Goal: Task Accomplishment & Management: Manage account settings

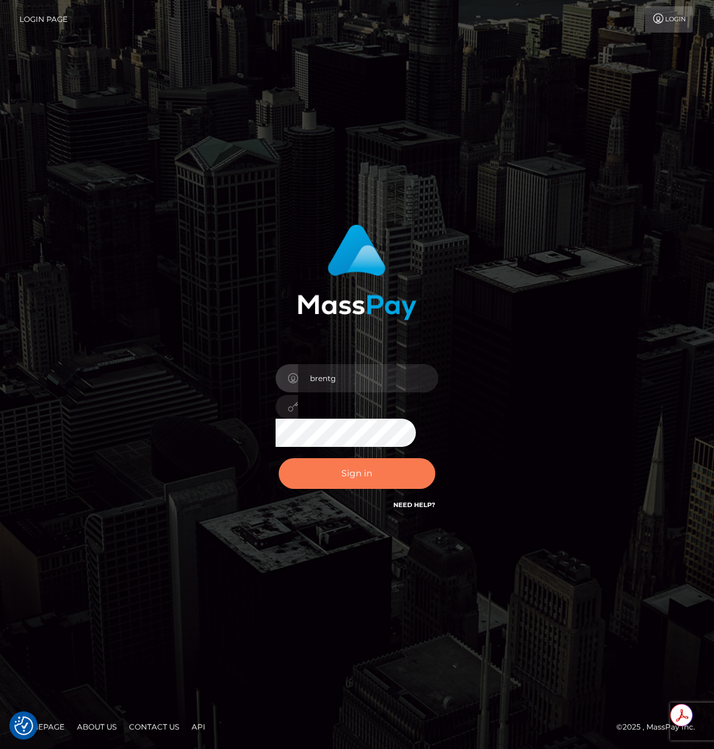
click at [354, 464] on button "Sign in" at bounding box center [357, 473] width 157 height 31
click at [380, 458] on button "Sign in" at bounding box center [357, 473] width 157 height 31
click at [376, 462] on button "Sign in" at bounding box center [357, 473] width 157 height 31
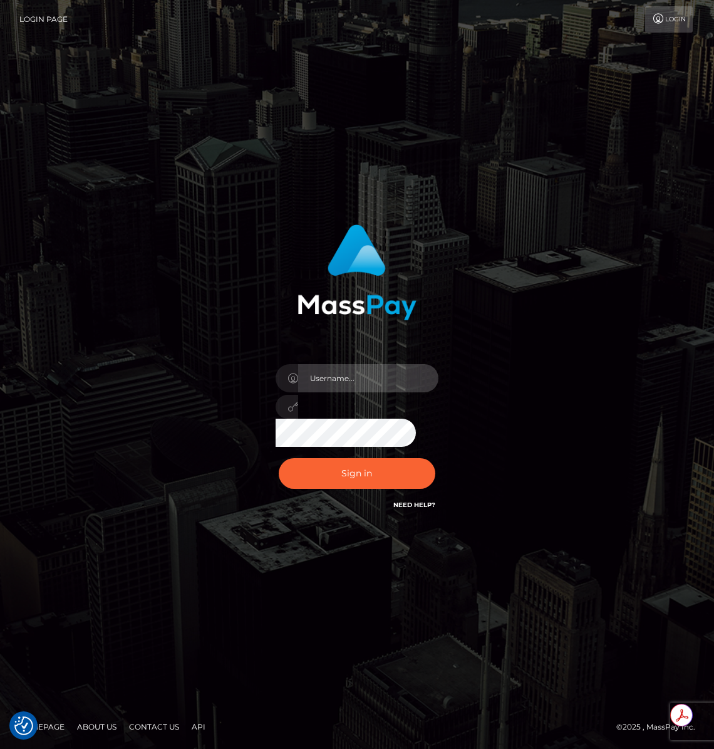
type input "brentg"
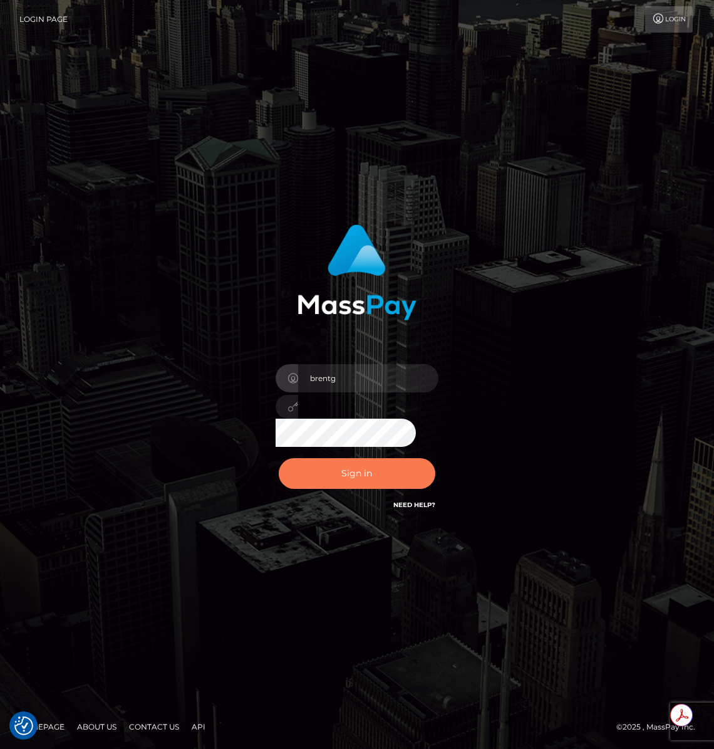
click at [330, 464] on button "Sign in" at bounding box center [357, 473] width 157 height 31
click at [382, 447] on div "brentg" at bounding box center [357, 403] width 182 height 96
click at [370, 460] on button "Sign in" at bounding box center [357, 473] width 157 height 31
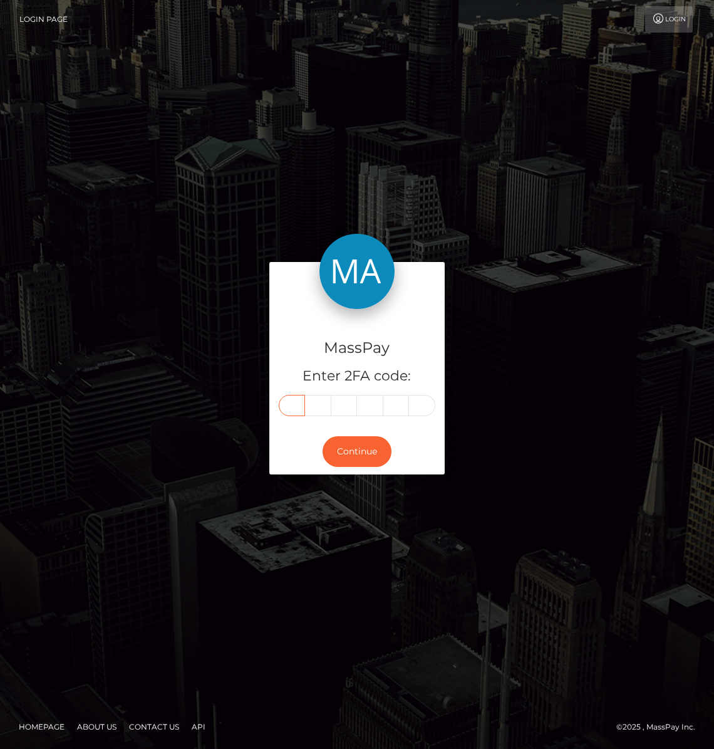
paste input "2"
type input "2"
type input "9"
type input "3"
type input "9"
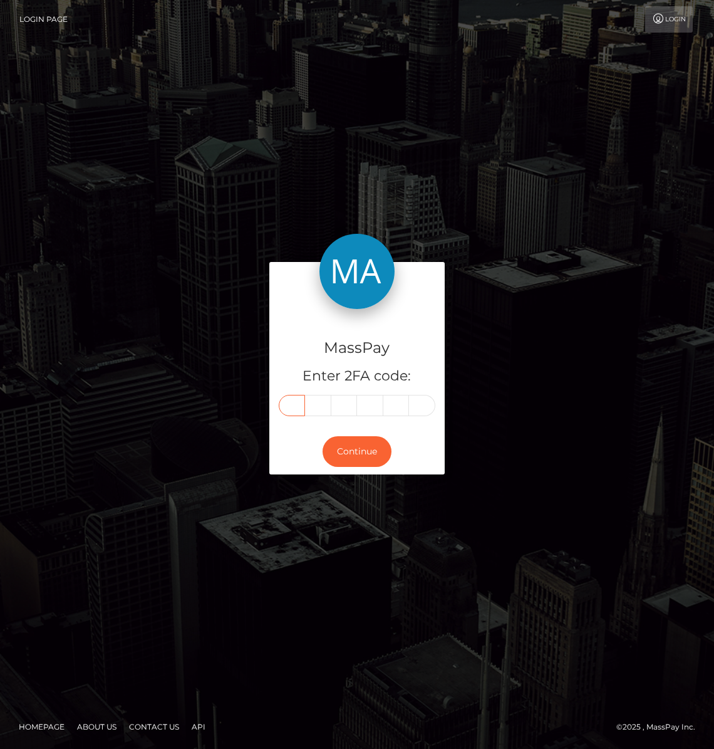
type input "0"
type input "3"
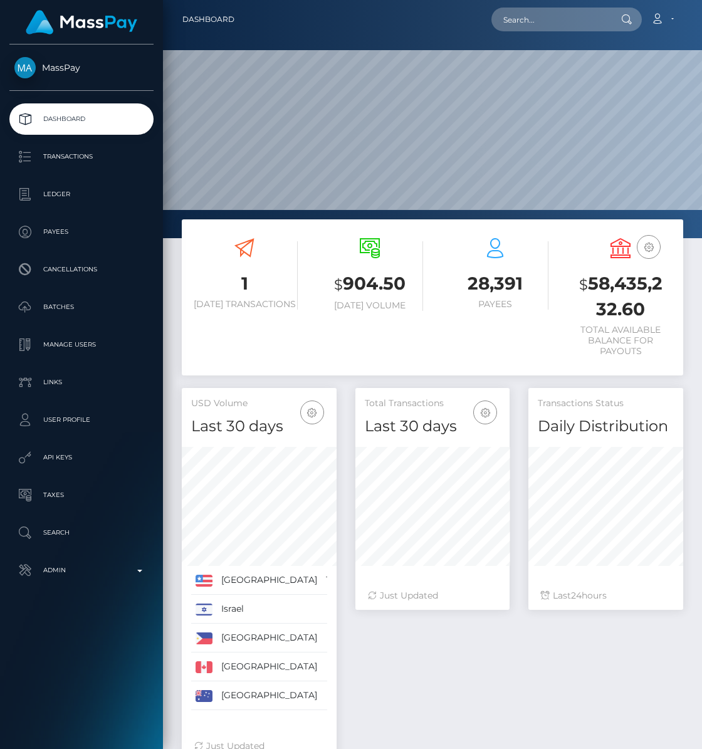
scroll to position [222, 154]
click at [56, 236] on p "Payees" at bounding box center [81, 231] width 134 height 19
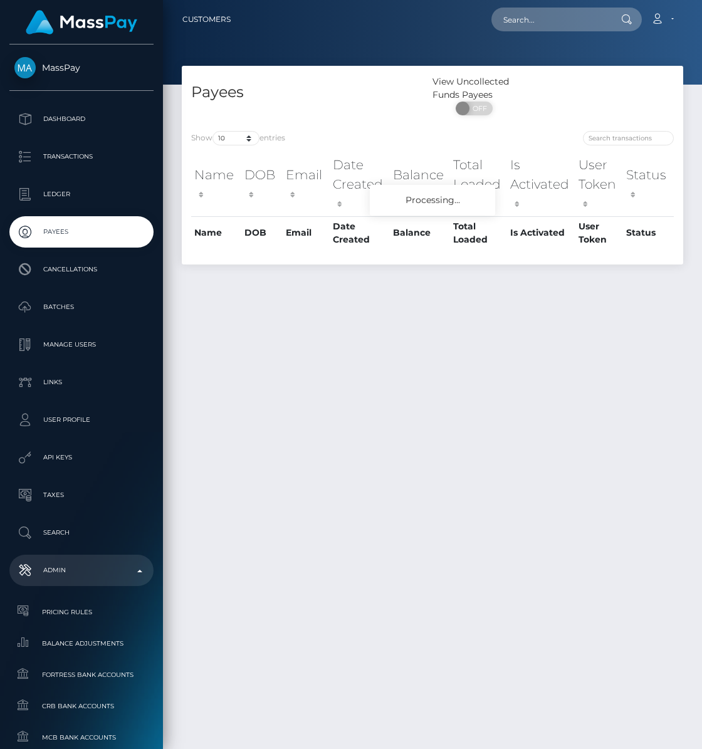
scroll to position [568, 0]
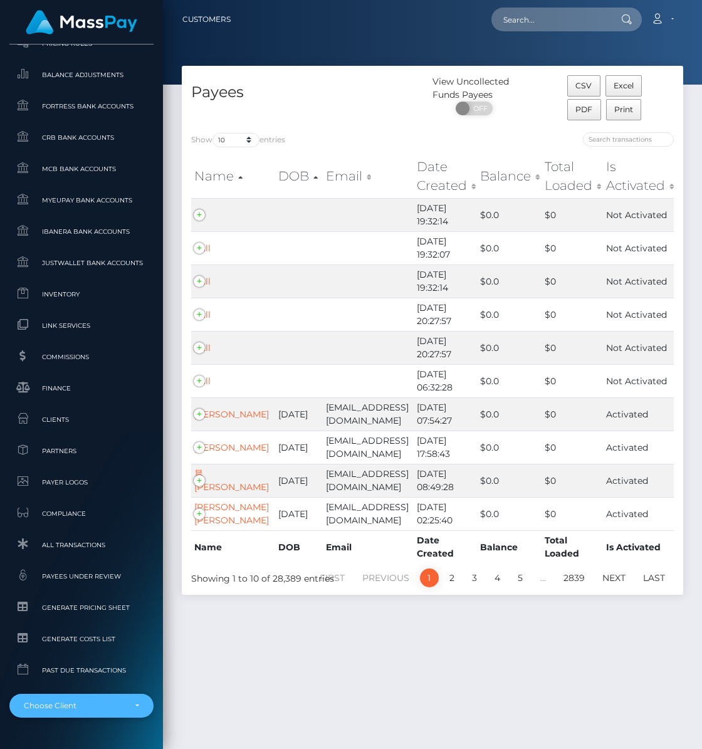
click at [104, 705] on div "Choose Client" at bounding box center [74, 705] width 101 height 10
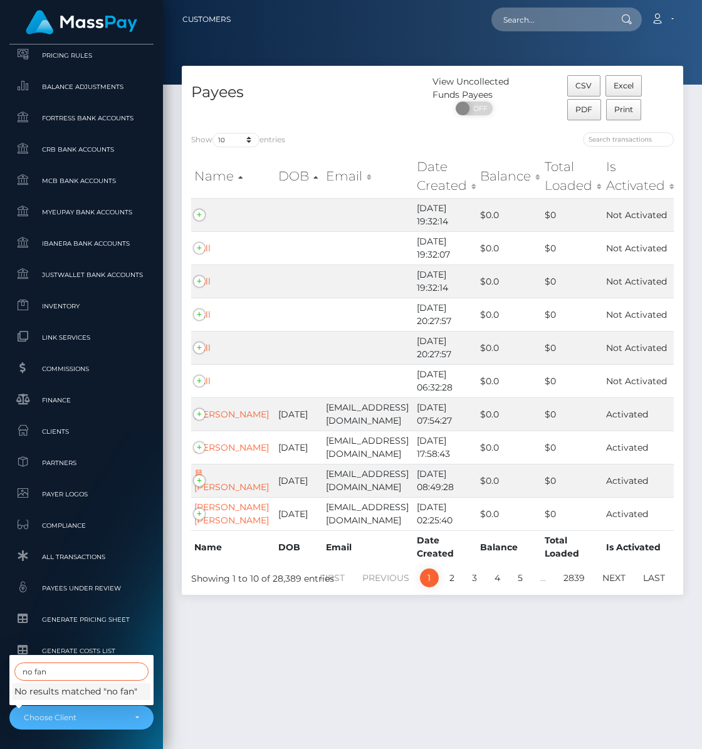
scroll to position [602, 0]
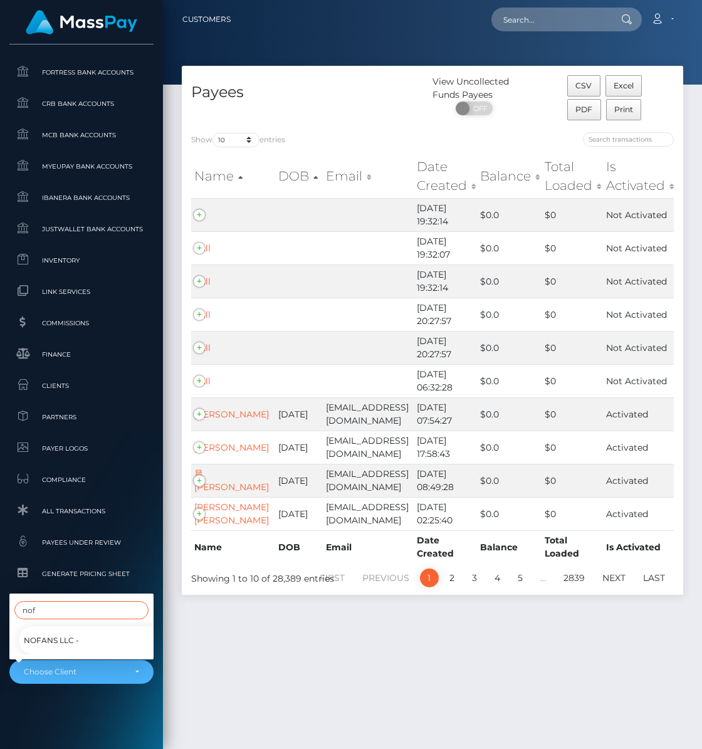
type input "nof"
click at [34, 632] on span "NoFans LLC -" at bounding box center [51, 640] width 55 height 16
select select "350"
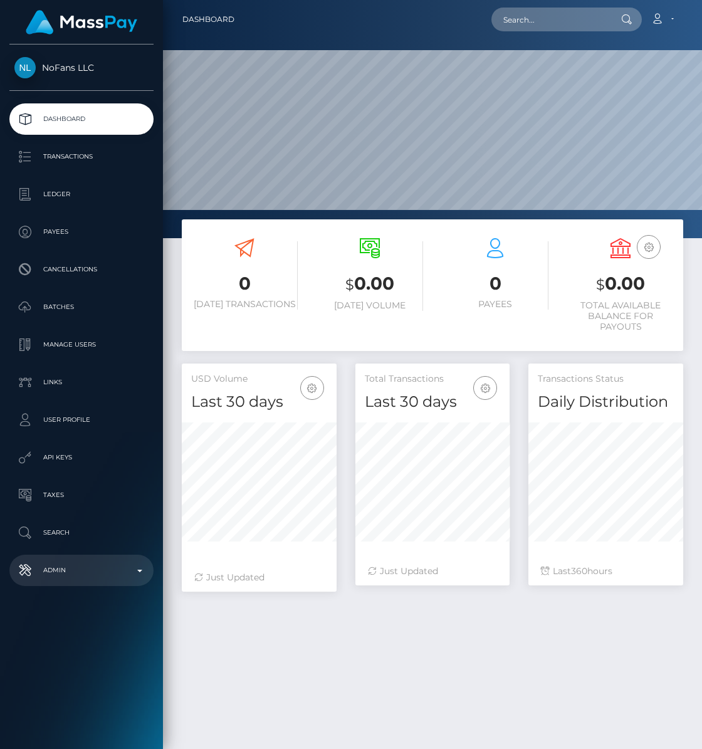
scroll to position [222, 154]
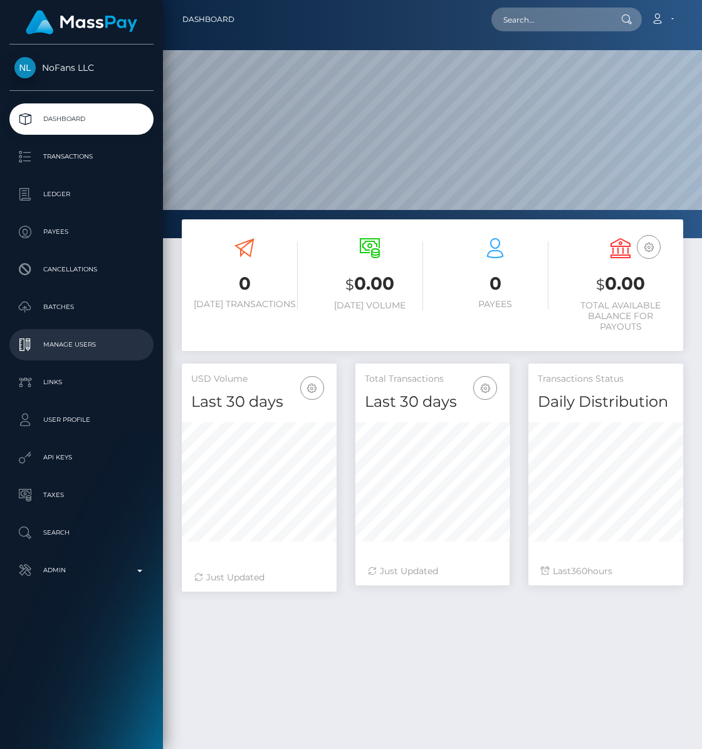
click at [81, 351] on p "Manage Users" at bounding box center [81, 344] width 134 height 19
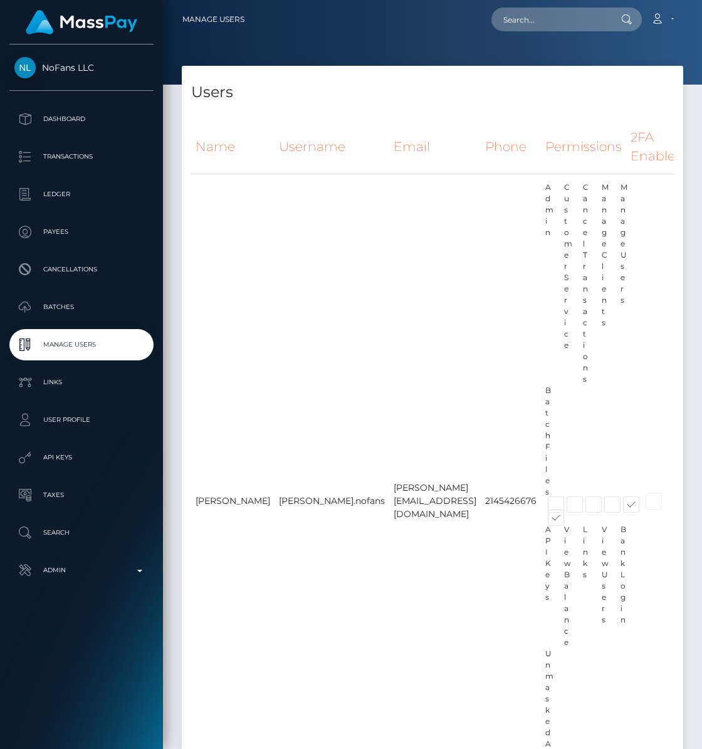
type input "brentg"
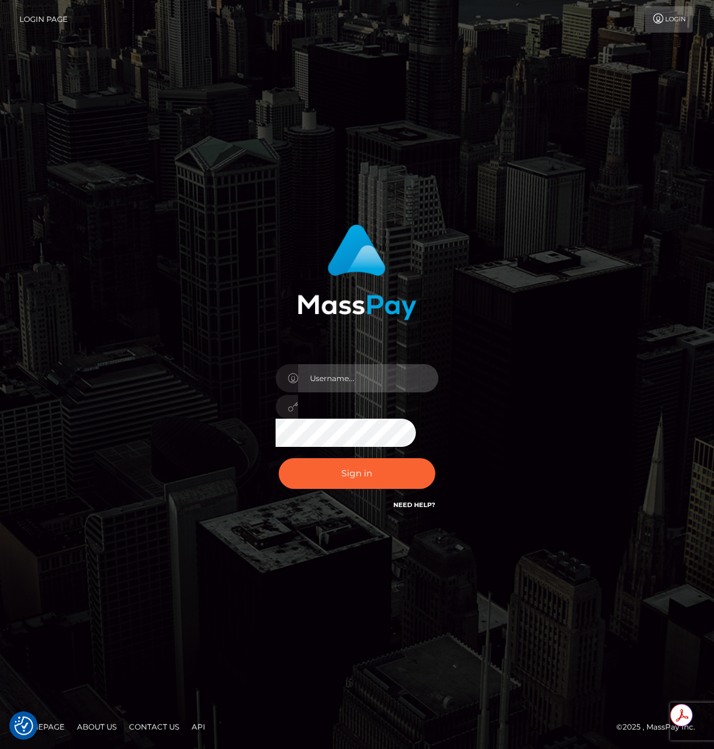
type input "brentg"
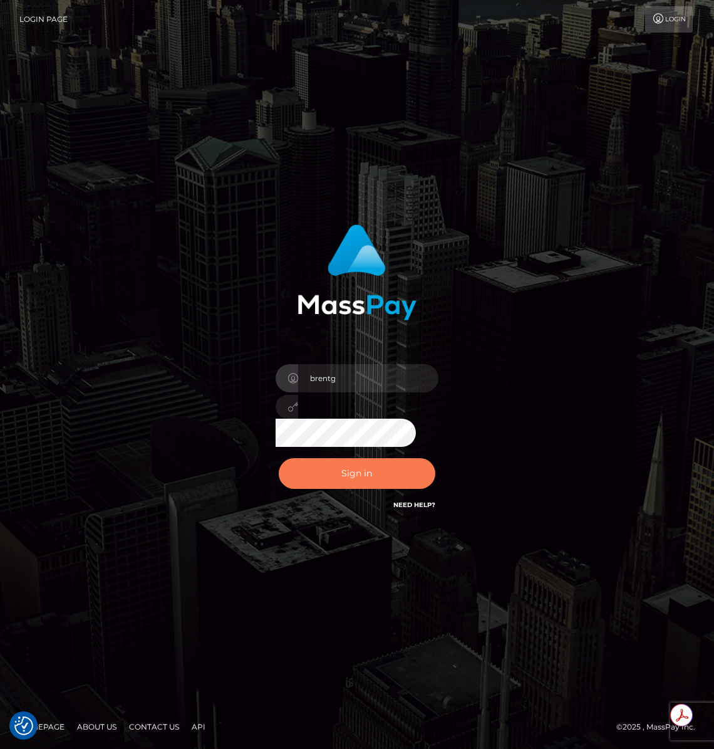
click at [351, 474] on button "Sign in" at bounding box center [357, 473] width 157 height 31
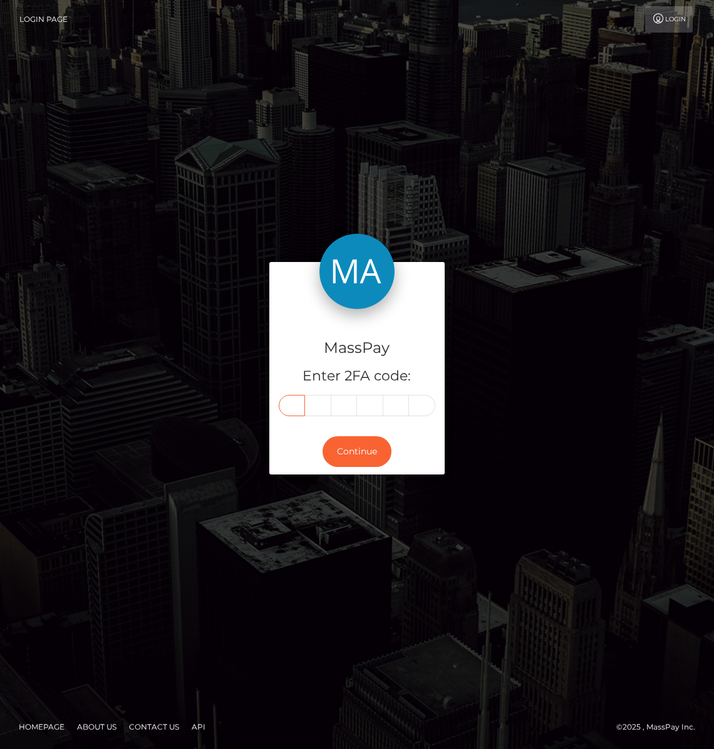
paste input "0"
type input "0"
type input "2"
type input "9"
type input "7"
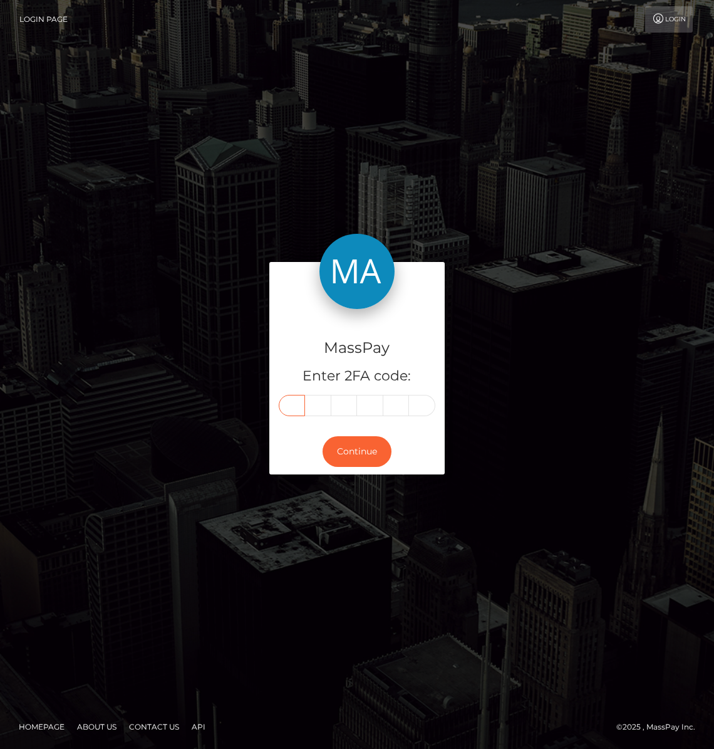
type input "1"
type input "6"
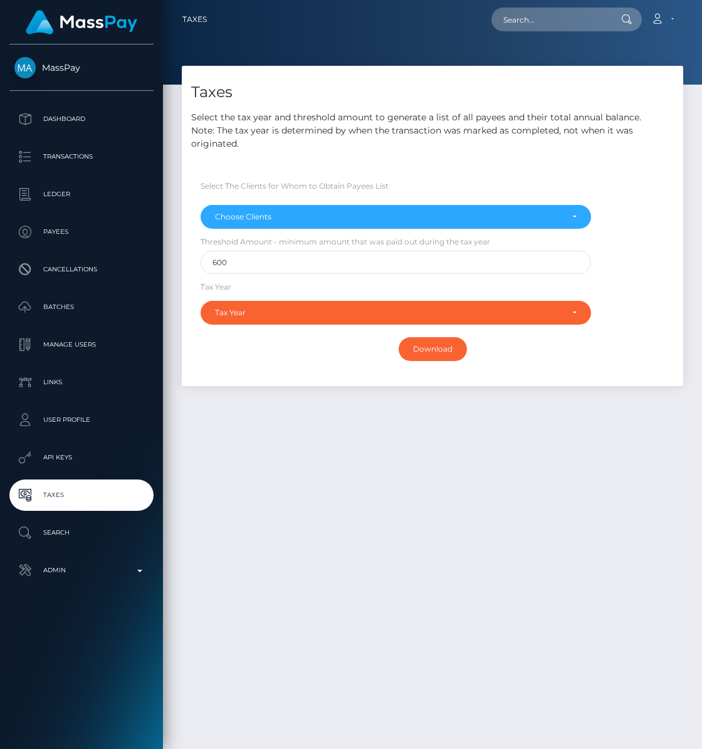
select select
click at [116, 573] on p "Admin" at bounding box center [81, 570] width 134 height 19
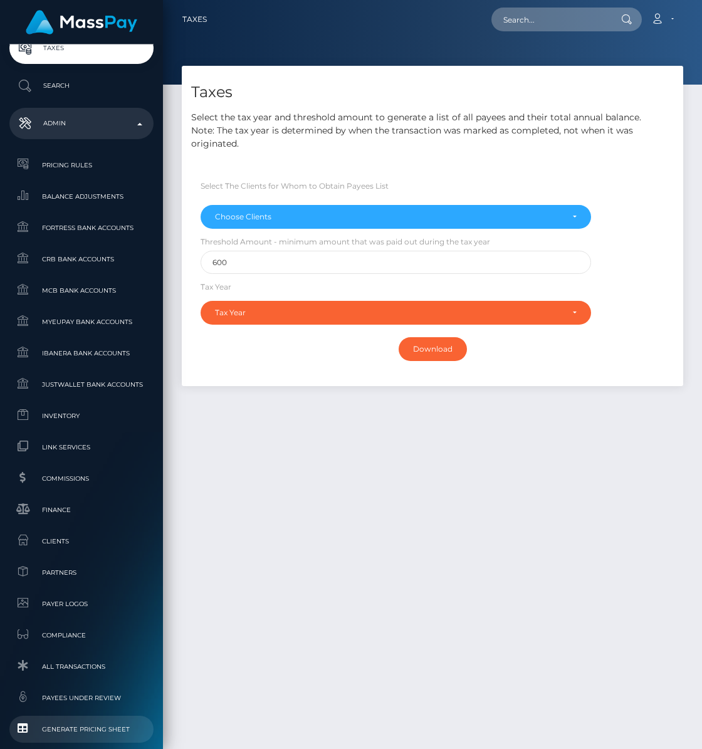
scroll to position [602, 0]
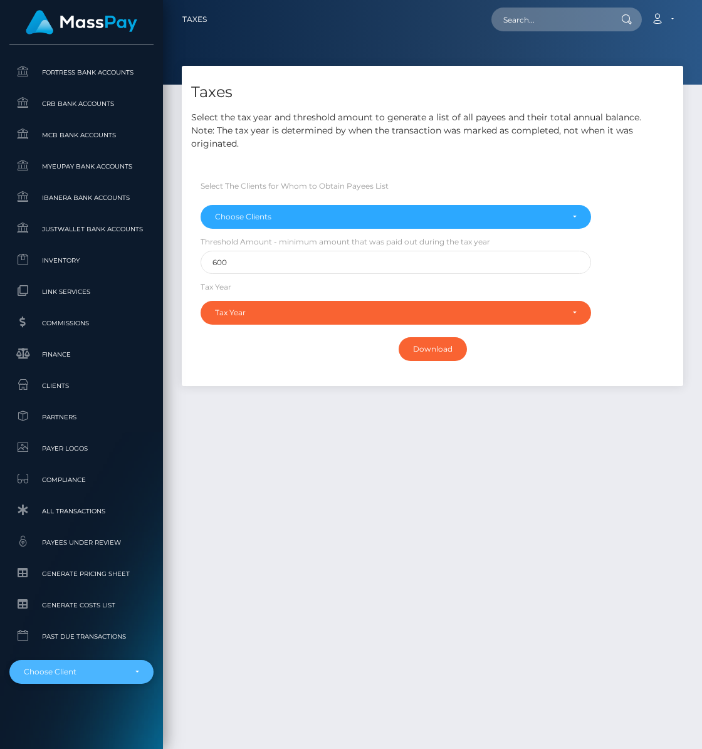
click at [118, 663] on div "Choose Client" at bounding box center [81, 672] width 144 height 24
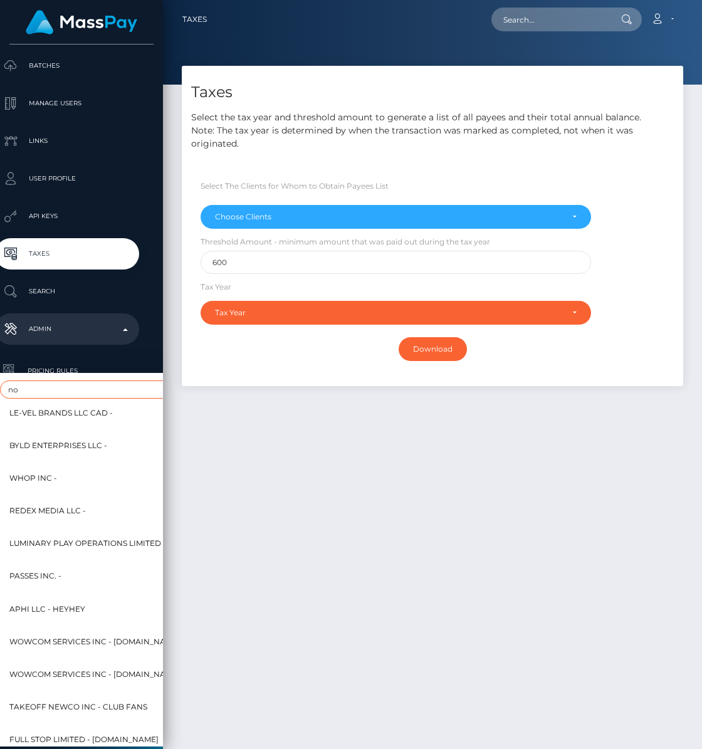
scroll to position [0, 0]
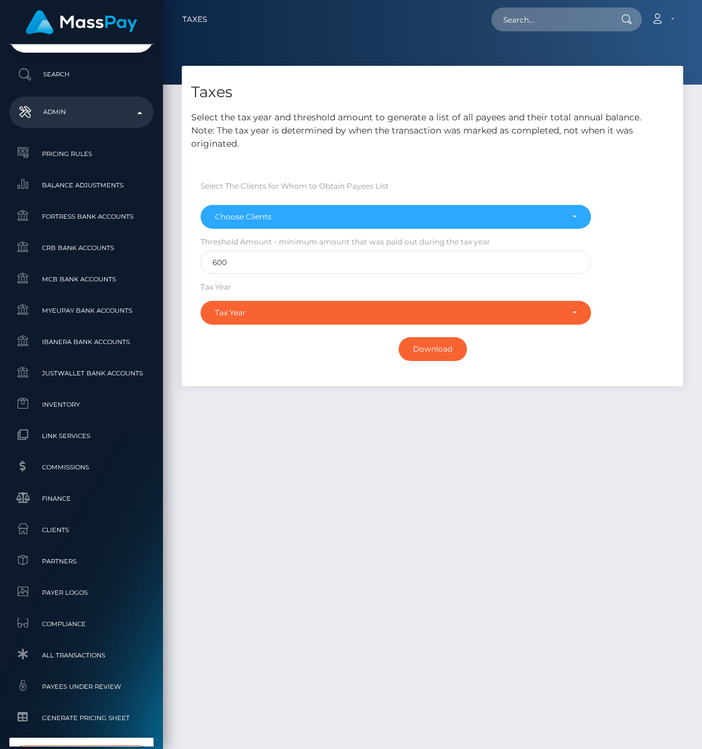
type input "nofan"
select select "350"
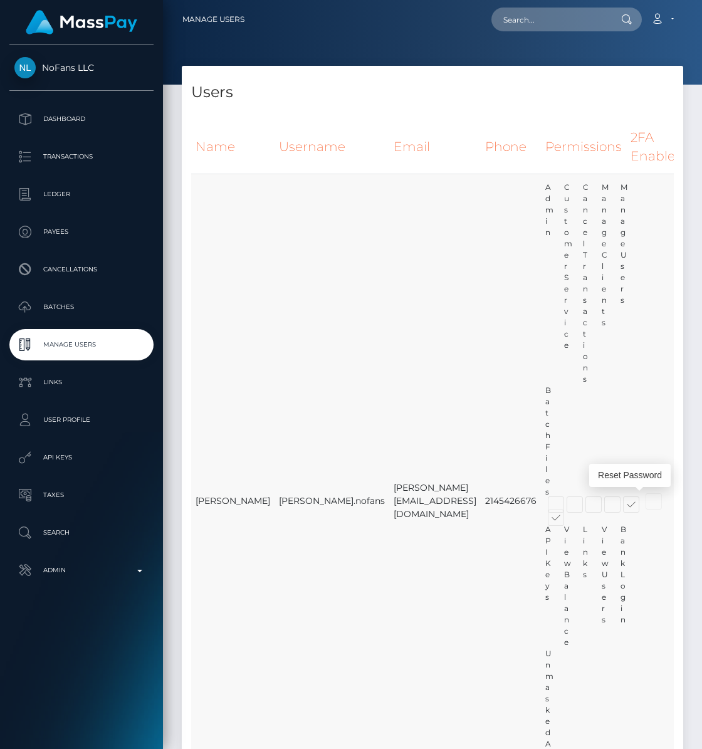
click at [700, 497] on icon at bounding box center [707, 502] width 15 height 16
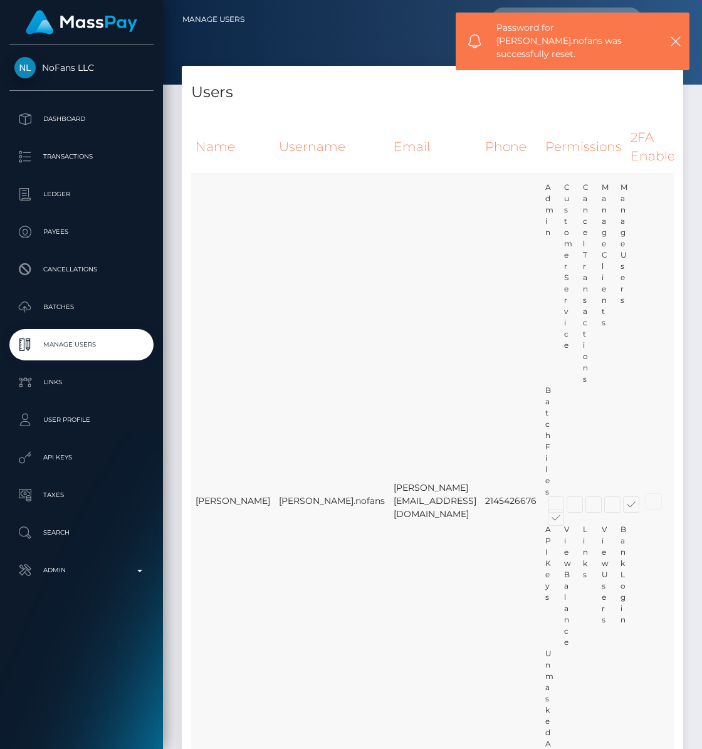
type input "brentg"
